Goal: Task Accomplishment & Management: Manage account settings

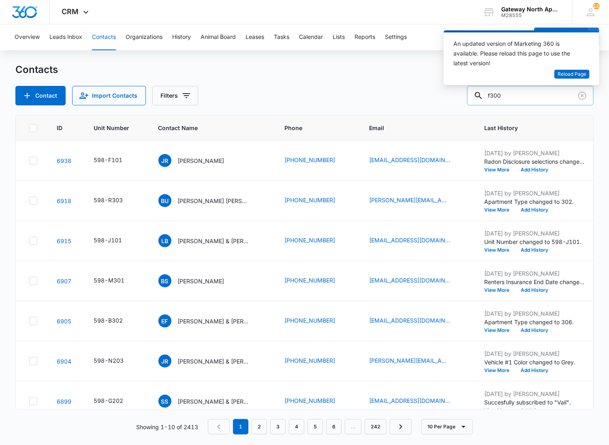
type input "f300"
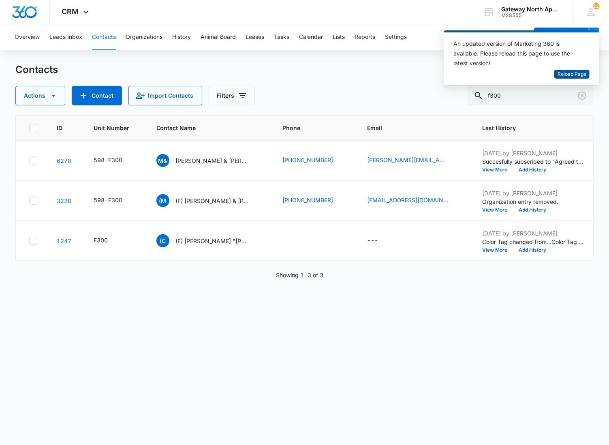
click at [559, 76] on span "Reload Page" at bounding box center [571, 74] width 29 height 8
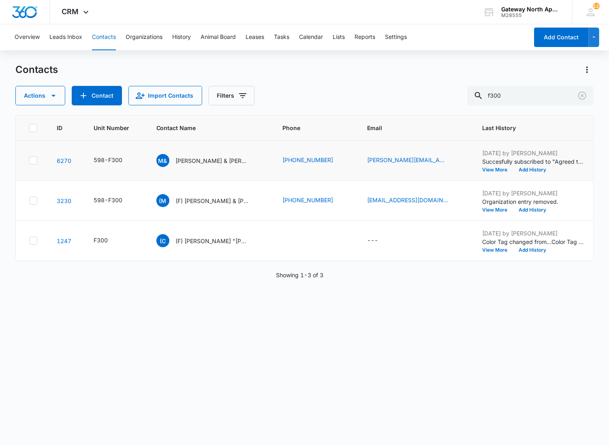
drag, startPoint x: 226, startPoint y: 160, endPoint x: 359, endPoint y: 142, distance: 134.4
click at [226, 160] on p "[PERSON_NAME] & [PERSON_NAME]" at bounding box center [212, 160] width 73 height 9
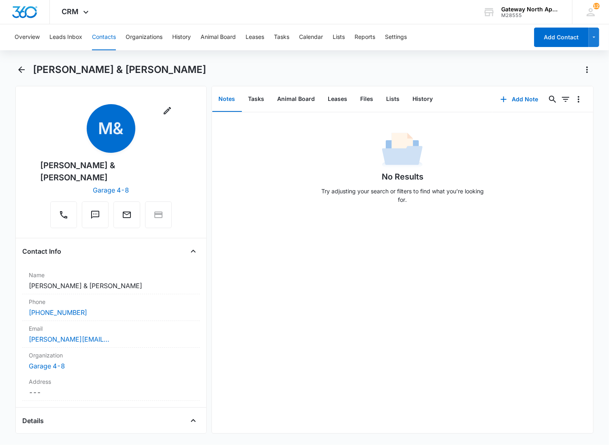
click at [317, 185] on div "No Results Try adjusting your search or filters to find what you’re looking for." at bounding box center [402, 170] width 170 height 80
click at [363, 94] on button "Files" at bounding box center [367, 99] width 26 height 25
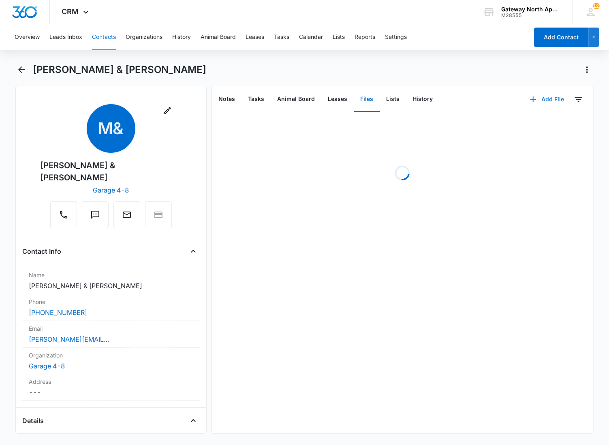
click at [541, 96] on button "Add File" at bounding box center [547, 99] width 50 height 19
click at [532, 124] on div "Upload Files" at bounding box center [536, 125] width 32 height 6
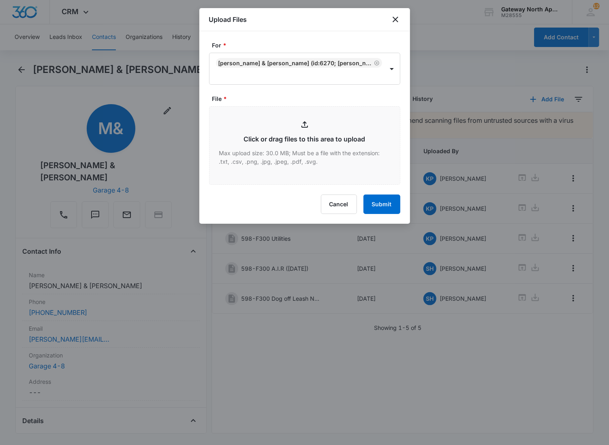
type input "C:\fakepath\F300_09162025121833.pdf"
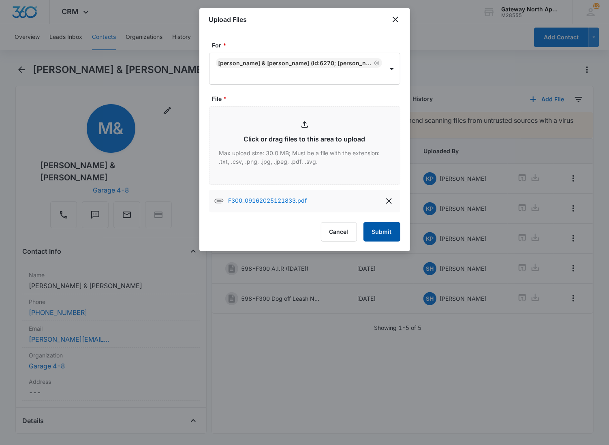
click at [383, 235] on button "Submit" at bounding box center [381, 231] width 37 height 19
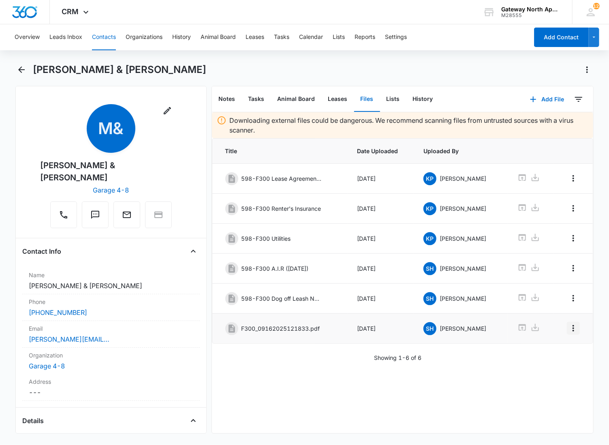
click at [568, 333] on icon "Overflow Menu" at bounding box center [573, 328] width 10 height 10
click at [550, 353] on div "Edit" at bounding box center [544, 354] width 17 height 6
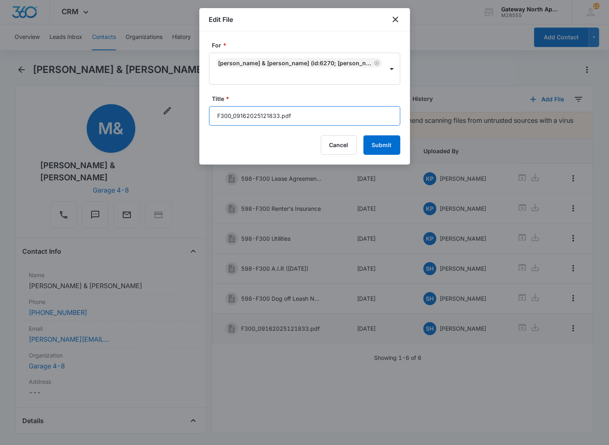
drag, startPoint x: 316, startPoint y: 122, endPoint x: 87, endPoint y: 4, distance: 258.3
click at [128, 124] on body "CRM Apps Reputation Websites Forms CRM Email Social Content Ads Intelligence Fi…" at bounding box center [304, 222] width 609 height 445
type input "598-F300 Key Addendum"
click at [363, 135] on button "Submit" at bounding box center [381, 144] width 37 height 19
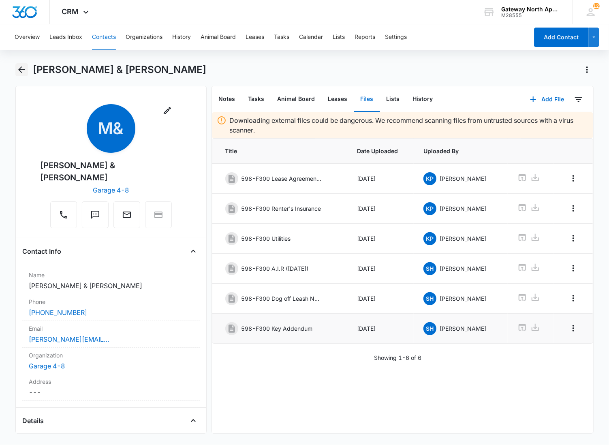
click at [26, 69] on icon "Back" at bounding box center [22, 70] width 10 height 10
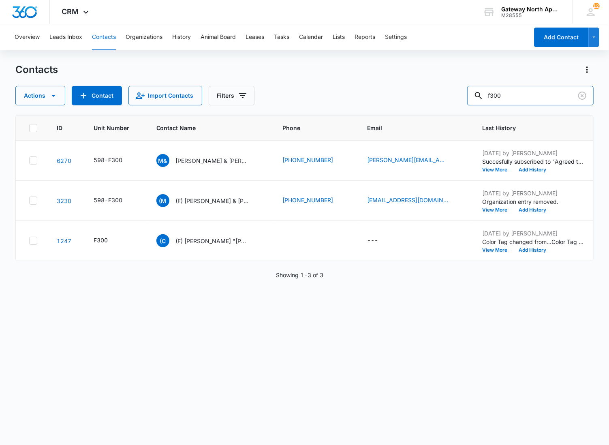
drag, startPoint x: 548, startPoint y: 101, endPoint x: 420, endPoint y: 102, distance: 128.4
click at [420, 102] on div "Actions Contact Import Contacts Filters f300" at bounding box center [304, 95] width 578 height 19
type input "g102"
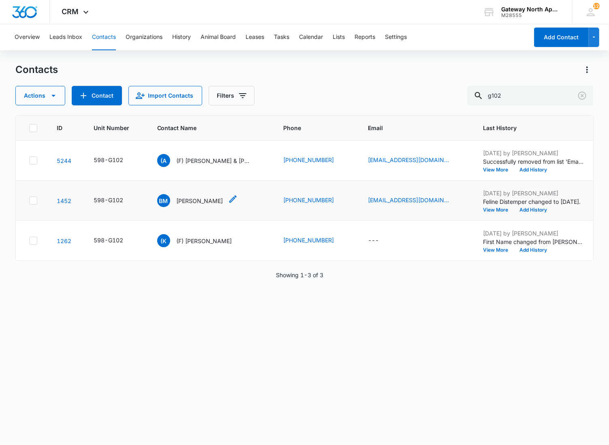
click at [205, 200] on p "[PERSON_NAME]" at bounding box center [200, 200] width 47 height 9
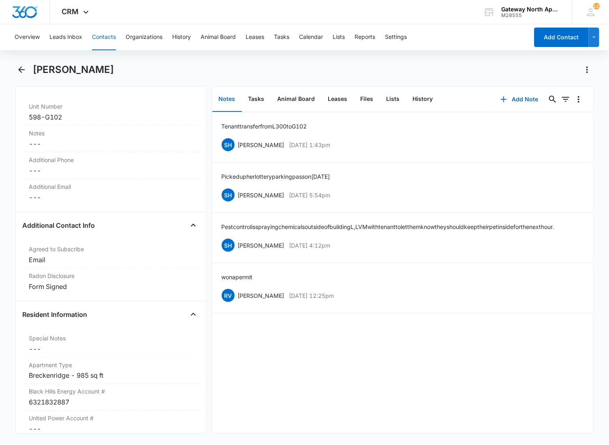
scroll to position [720, 0]
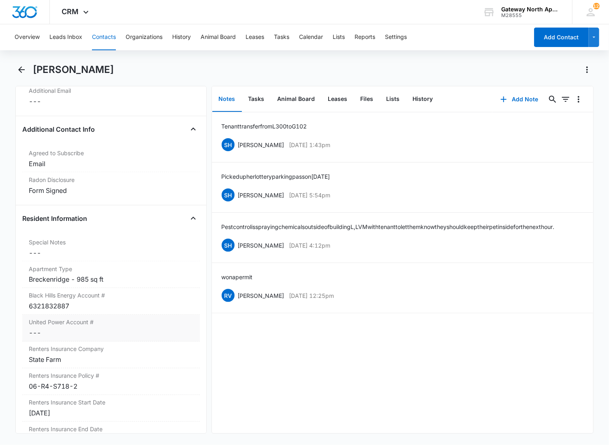
click at [59, 333] on dd "Cancel Save Changes ---" at bounding box center [111, 333] width 164 height 10
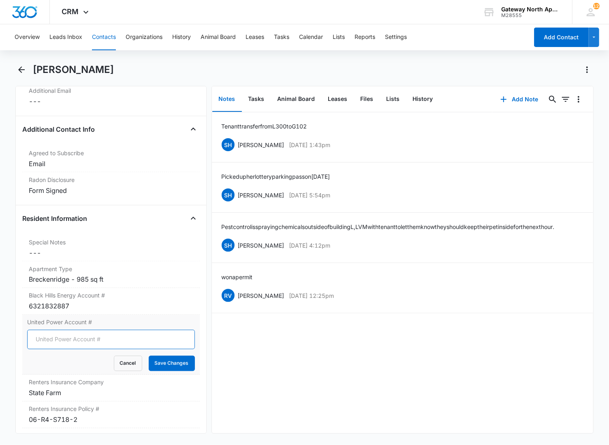
click at [53, 339] on input "United Power Account #" at bounding box center [111, 339] width 168 height 19
type input "20042409"
click at [149, 356] on button "Save Changes" at bounding box center [172, 363] width 46 height 15
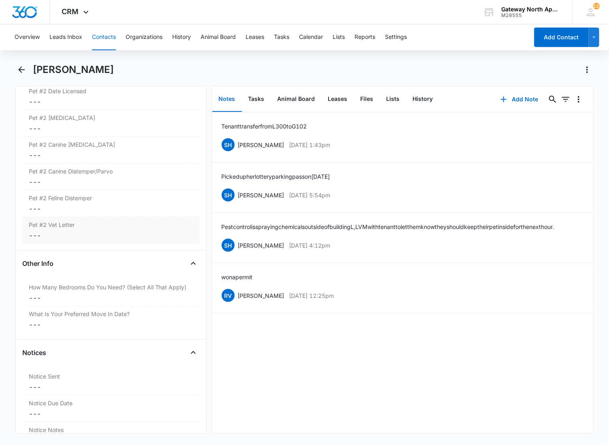
scroll to position [2081, 0]
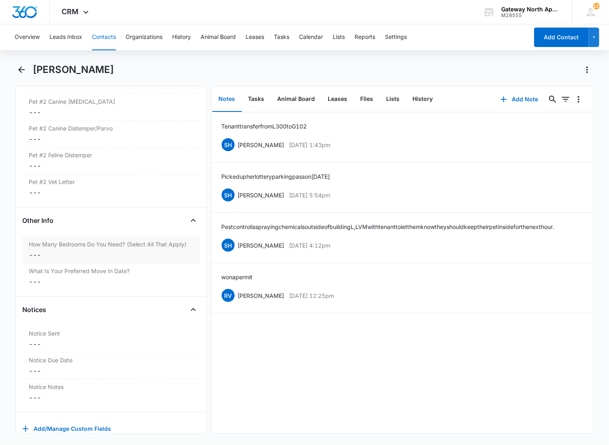
click at [60, 248] on label "How Many Bedrooms Do You Need? (Select All That Apply)" at bounding box center [111, 244] width 164 height 9
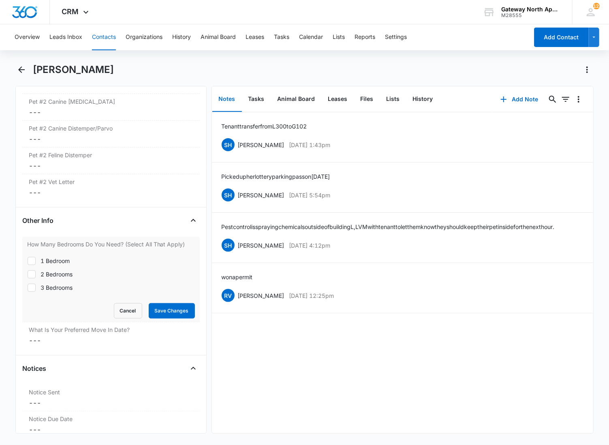
click at [35, 263] on div at bounding box center [32, 261] width 8 height 8
click at [28, 261] on input "1 Bedroom" at bounding box center [27, 260] width 0 height 0
checkbox input "true"
click at [166, 312] on button "Save Changes" at bounding box center [172, 310] width 46 height 15
click at [120, 331] on label "What Is Your Preferred Move In Date?" at bounding box center [111, 329] width 164 height 9
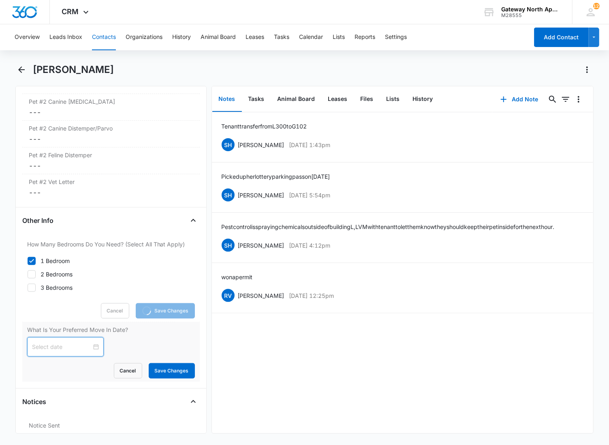
click at [56, 349] on input at bounding box center [62, 346] width 60 height 9
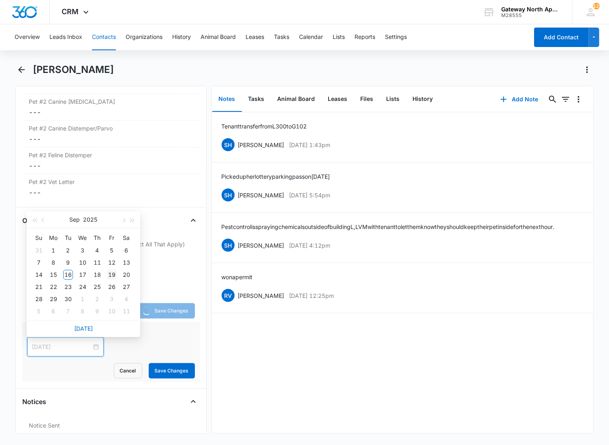
type input "[DATE]"
click at [114, 270] on div "19" at bounding box center [112, 275] width 10 height 10
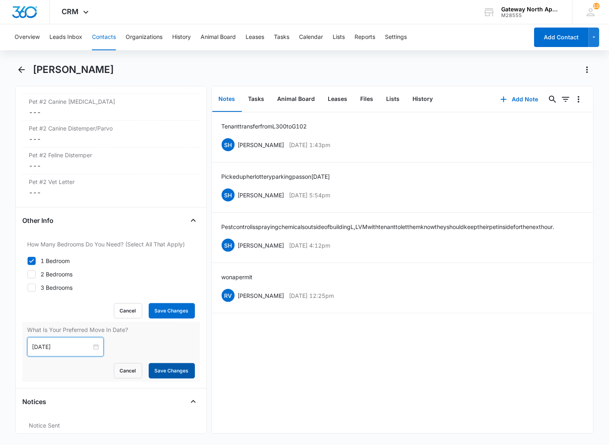
click at [153, 395] on div "Notices Notice Sent Cancel Save Changes --- Notice Due Date Cancel Save Changes…" at bounding box center [110, 449] width 177 height 109
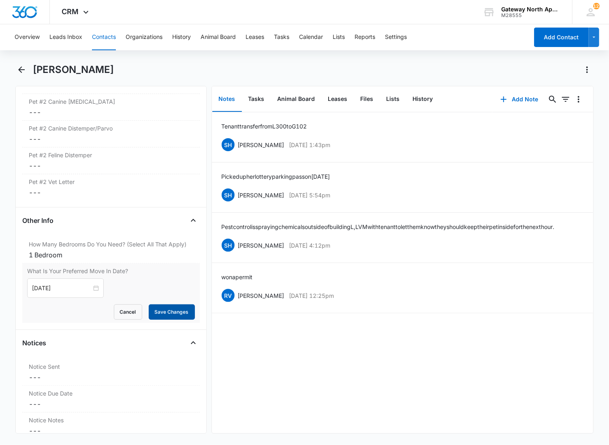
click at [162, 319] on button "Save Changes" at bounding box center [172, 311] width 46 height 15
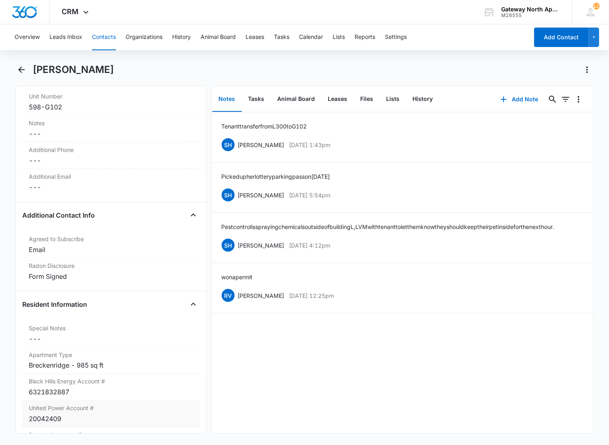
scroll to position [0, 0]
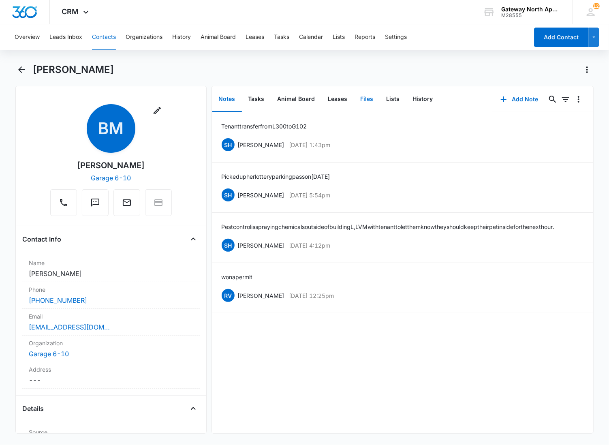
click at [366, 95] on button "Files" at bounding box center [367, 99] width 26 height 25
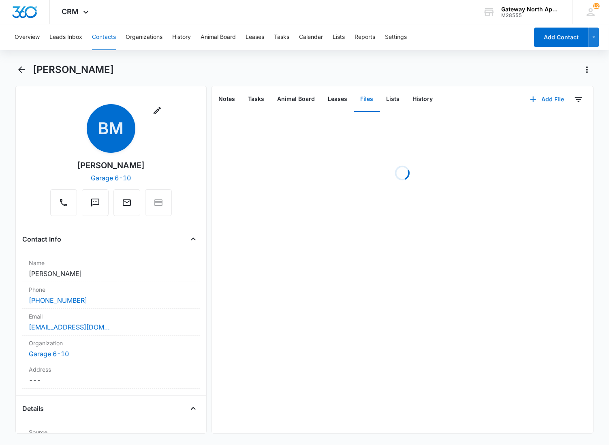
click at [538, 98] on button "Add File" at bounding box center [547, 99] width 50 height 19
click at [521, 124] on div "Upload Files" at bounding box center [536, 125] width 32 height 6
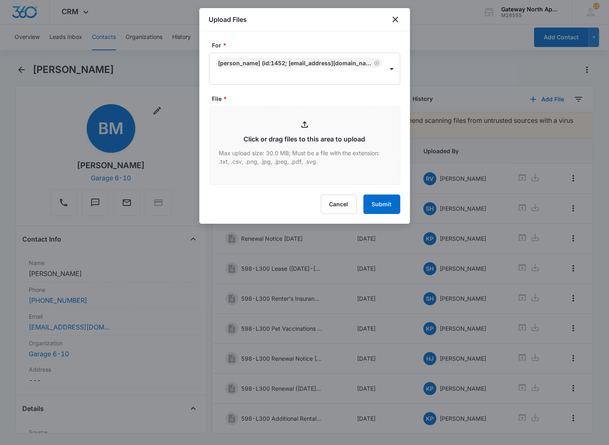
type input "C:\fakepath\Xerox Scan_09162025125531.pdf"
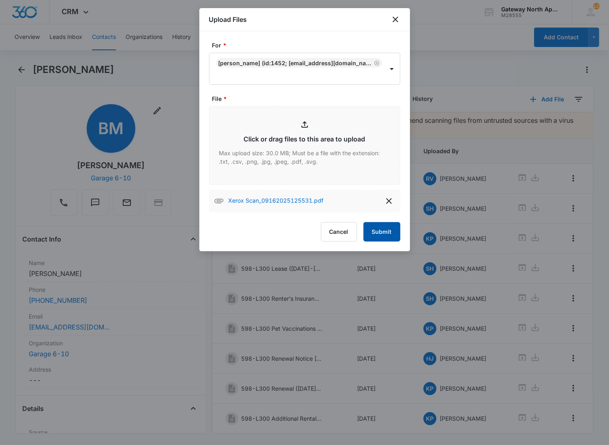
click at [375, 224] on button "Submit" at bounding box center [381, 231] width 37 height 19
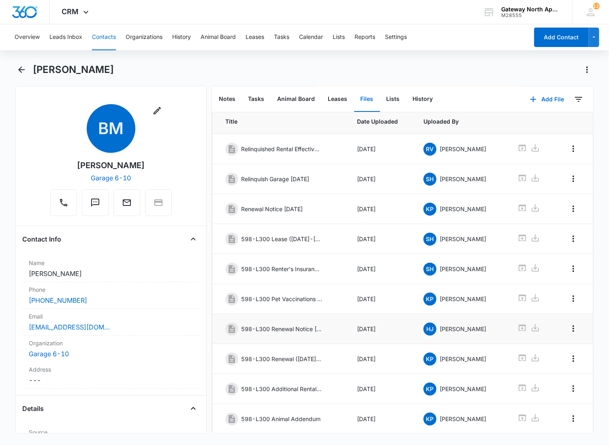
scroll to position [68, 0]
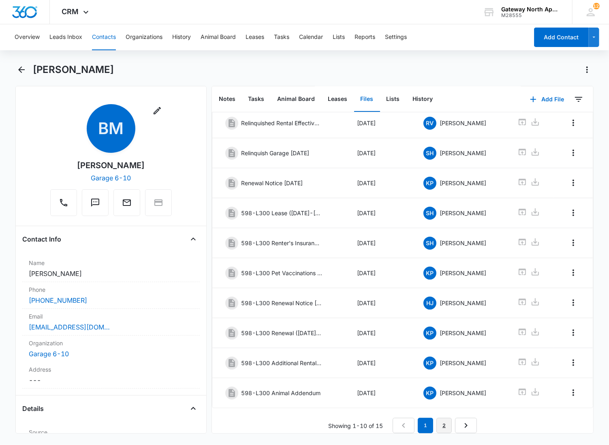
click at [436, 419] on link "2" at bounding box center [443, 425] width 15 height 15
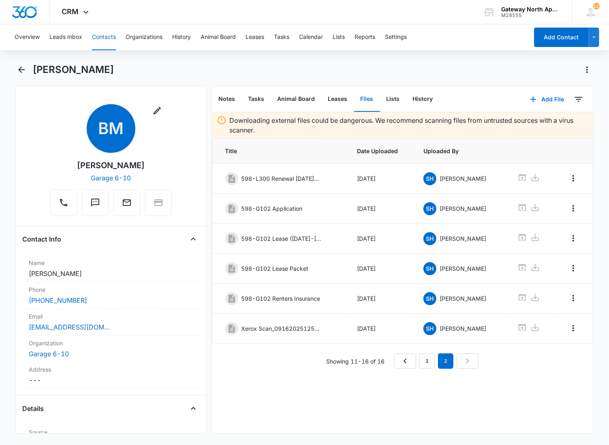
click at [274, 367] on div "Showing 11-16 of 16 1 2" at bounding box center [403, 360] width 382 height 15
click at [568, 331] on icon "Overflow Menu" at bounding box center [573, 328] width 10 height 10
click at [546, 354] on div "Edit" at bounding box center [544, 354] width 17 height 6
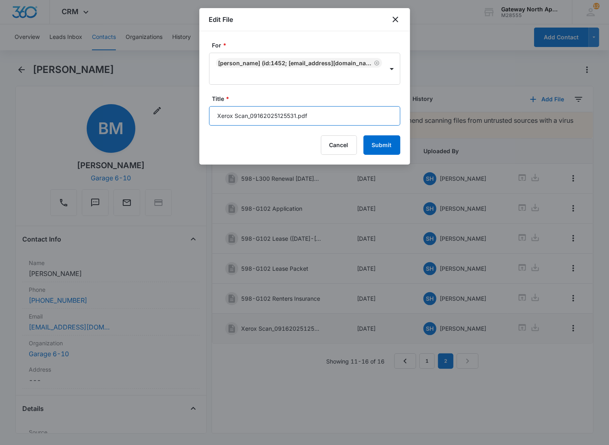
drag, startPoint x: 315, startPoint y: 119, endPoint x: 154, endPoint y: 122, distance: 161.2
click at [159, 124] on body "CRM Apps Reputation Websites Forms CRM Email Social Content Ads Intelligence Fi…" at bounding box center [304, 222] width 609 height 445
type input "598-G102 Utility Proof"
click at [363, 135] on button "Submit" at bounding box center [381, 144] width 37 height 19
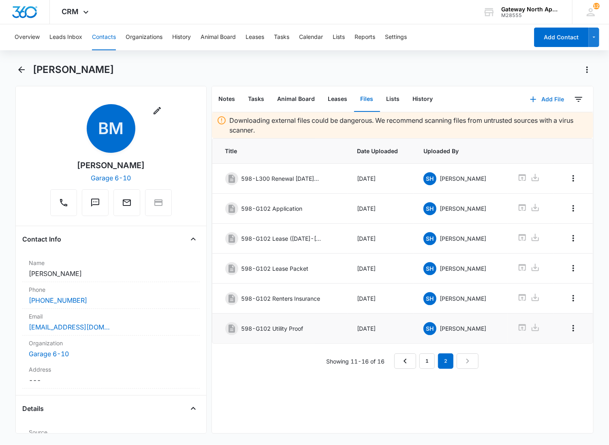
click at [540, 98] on button "Add File" at bounding box center [547, 99] width 50 height 19
click at [526, 129] on button "Upload Files" at bounding box center [541, 125] width 62 height 12
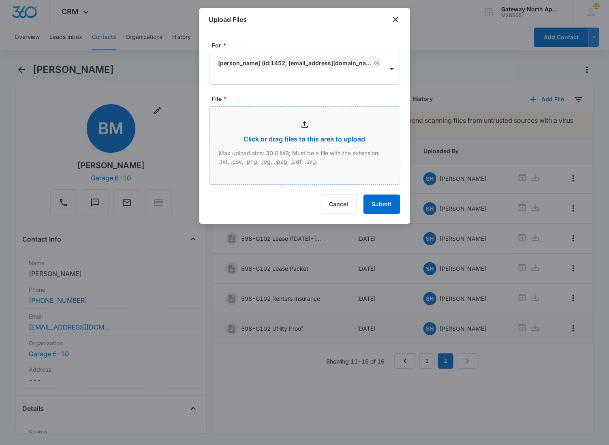
type input "C:\fakepath\Xerox Scan_09162025125549.pdf"
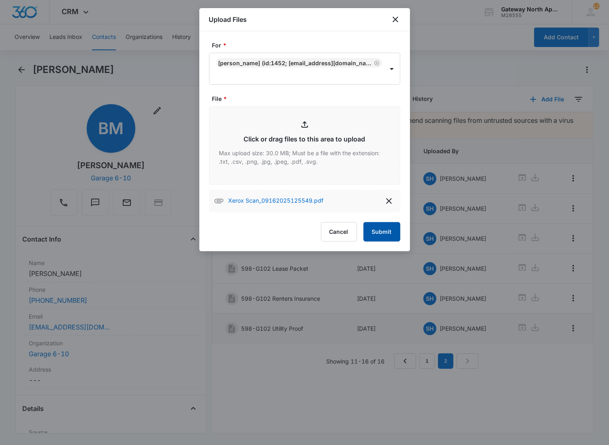
click at [373, 236] on button "Submit" at bounding box center [381, 231] width 37 height 19
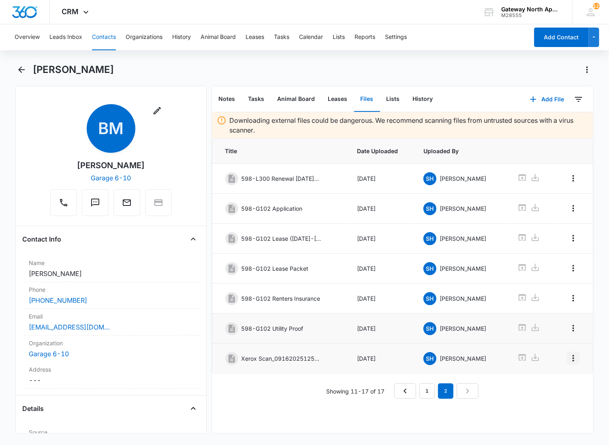
drag, startPoint x: 565, startPoint y: 360, endPoint x: 565, endPoint y: 364, distance: 4.1
click at [572, 361] on icon "Overflow Menu" at bounding box center [573, 358] width 2 height 6
click at [529, 385] on button "Edit" at bounding box center [549, 385] width 46 height 12
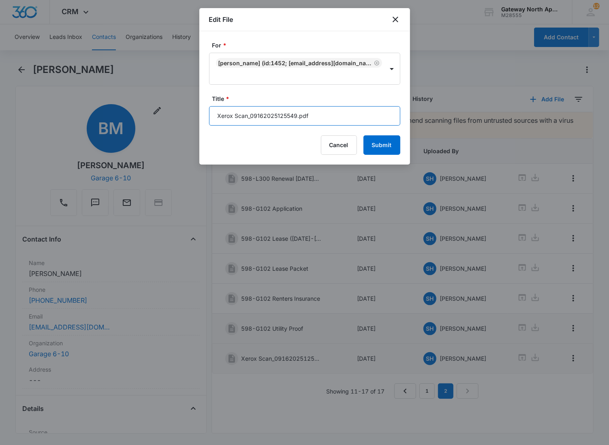
drag, startPoint x: 327, startPoint y: 116, endPoint x: 200, endPoint y: 119, distance: 126.4
click at [200, 119] on div "For * [PERSON_NAME] (ID:1452; [EMAIL_ADDRESS][DOMAIN_NAME]; 720-818-1537) Title…" at bounding box center [304, 97] width 211 height 133
type input "598-G102 Pet Doc. (Sushi)"
click at [363, 135] on button "Submit" at bounding box center [381, 144] width 37 height 19
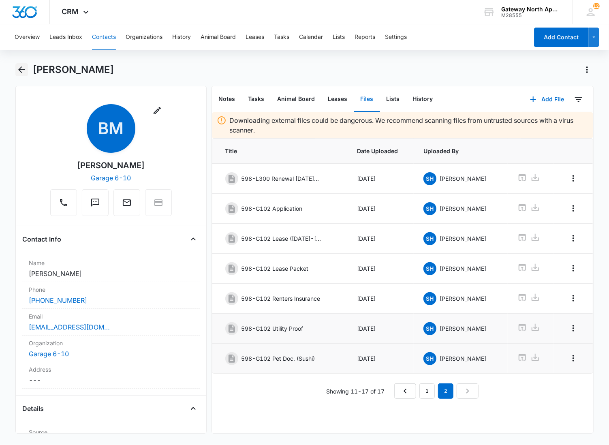
click at [19, 69] on icon "Back" at bounding box center [21, 69] width 6 height 6
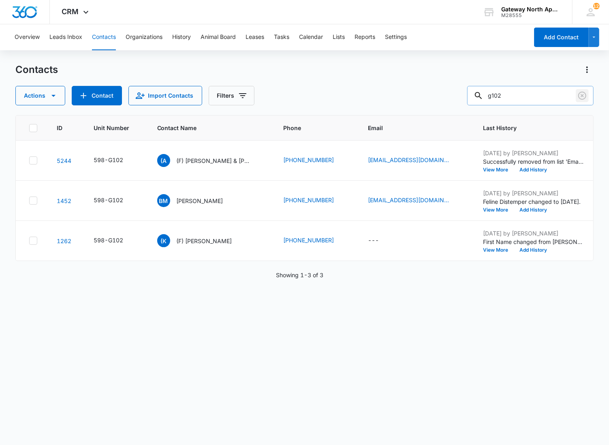
click at [580, 98] on icon "Clear" at bounding box center [582, 96] width 10 height 10
